Goal: Information Seeking & Learning: Find specific page/section

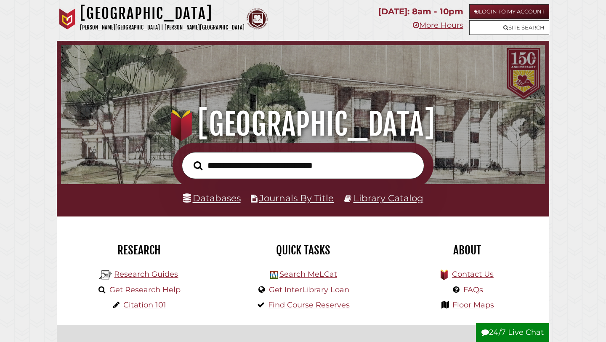
scroll to position [160, 480]
click at [289, 198] on link "Journals By Title" at bounding box center [296, 197] width 75 height 11
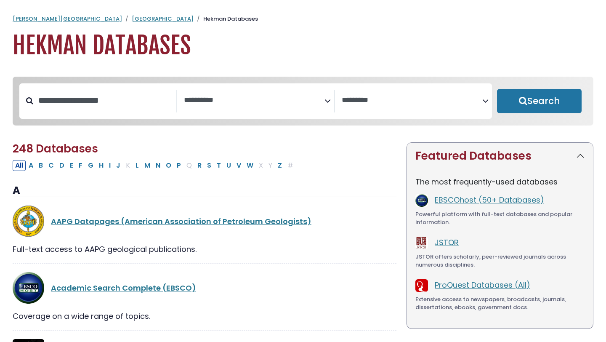
select select "Database Subject Filter"
select select "Database Vendors Filter"
click at [106, 101] on input "Search database by title or keyword" at bounding box center [104, 100] width 143 height 14
type input "*****"
click at [497, 89] on button "Search" at bounding box center [539, 101] width 85 height 24
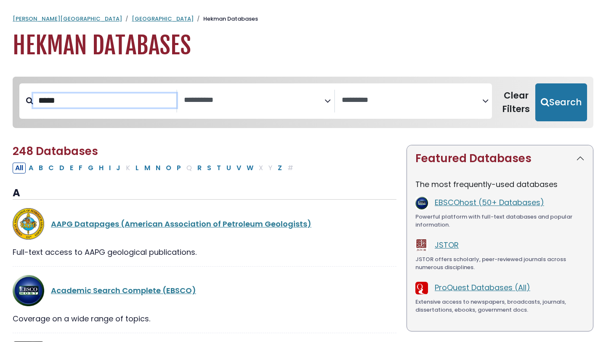
select select "Database Subject Filter"
select select "Database Vendors Filter"
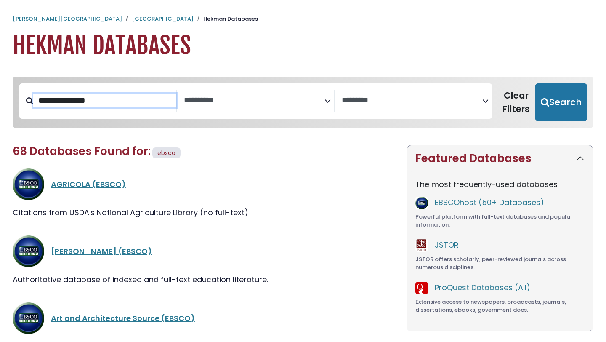
type input "**********"
click at [536, 83] on button "Search" at bounding box center [562, 102] width 52 height 38
select select "Database Subject Filter"
select select "Database Vendors Filter"
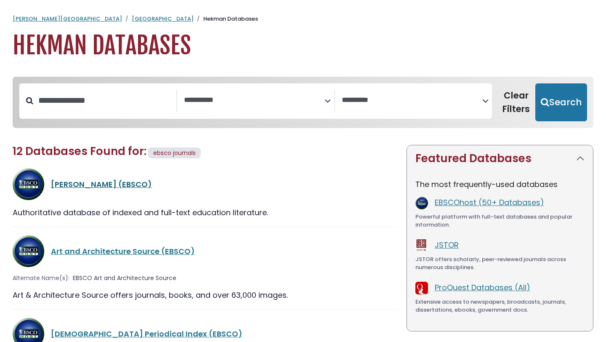
click at [86, 186] on link "[PERSON_NAME] (EBSCO)" at bounding box center [101, 184] width 101 height 11
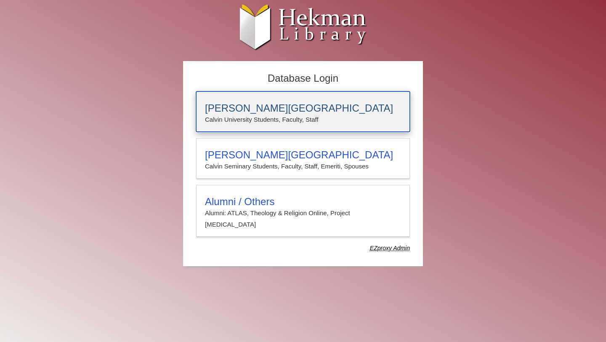
click at [271, 124] on p "Calvin University Students, Faculty, Staff" at bounding box center [303, 119] width 196 height 11
